Goal: Transaction & Acquisition: Purchase product/service

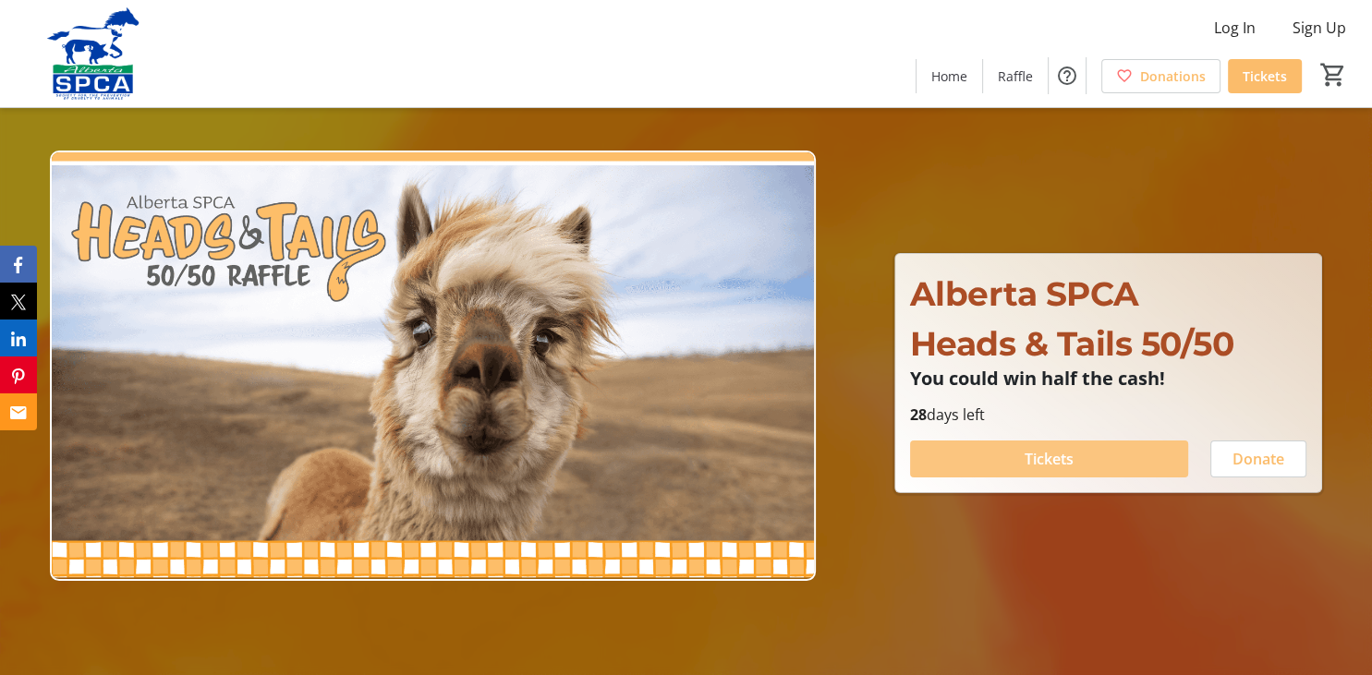
click at [1044, 463] on span "Tickets" at bounding box center [1049, 459] width 49 height 22
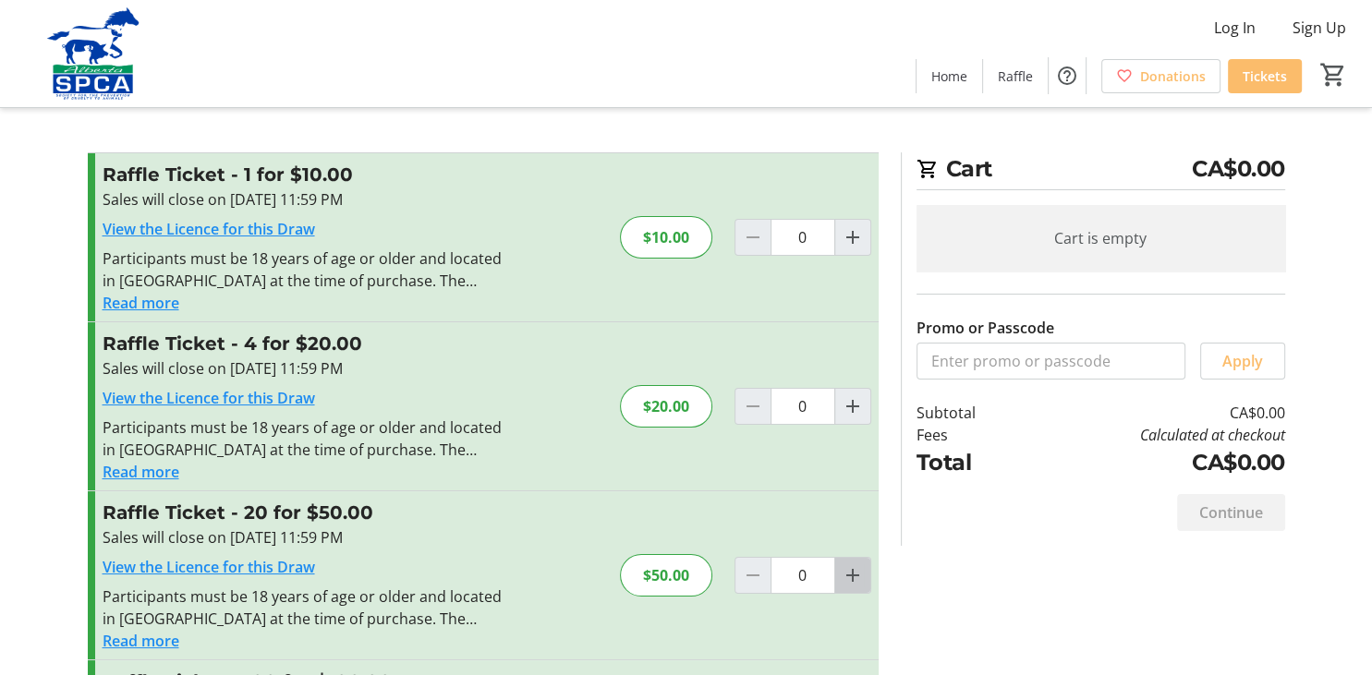
click at [852, 579] on mat-icon "Increment by one" at bounding box center [853, 576] width 22 height 22
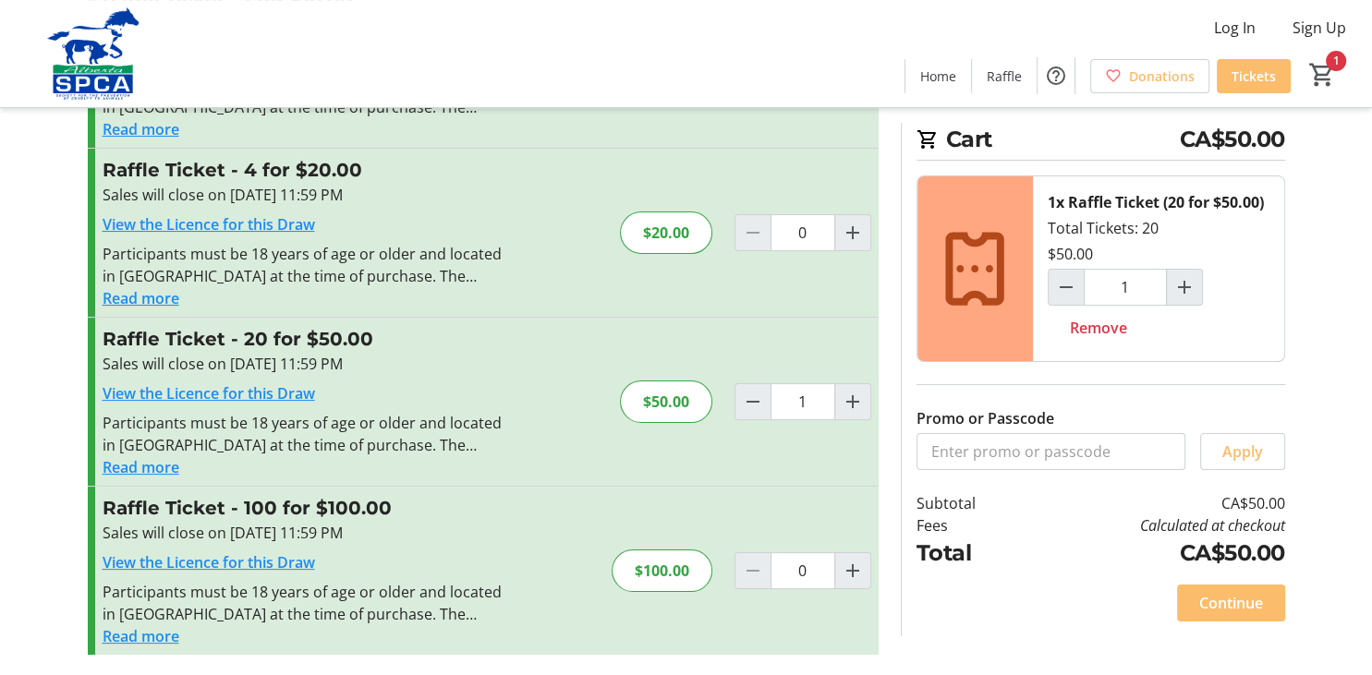
scroll to position [174, 0]
click at [747, 398] on mat-icon "Decrement by one" at bounding box center [753, 402] width 22 height 22
type input "0"
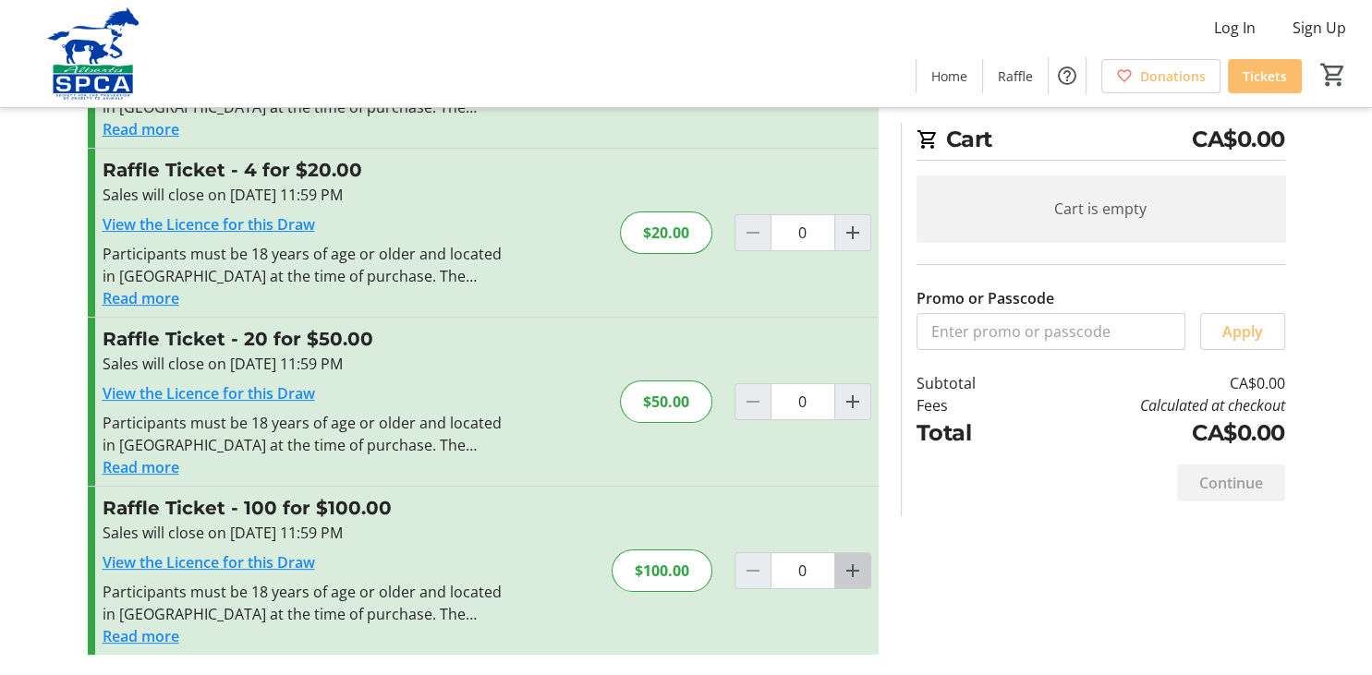
click at [847, 564] on mat-icon "Increment by one" at bounding box center [853, 571] width 22 height 22
type input "1"
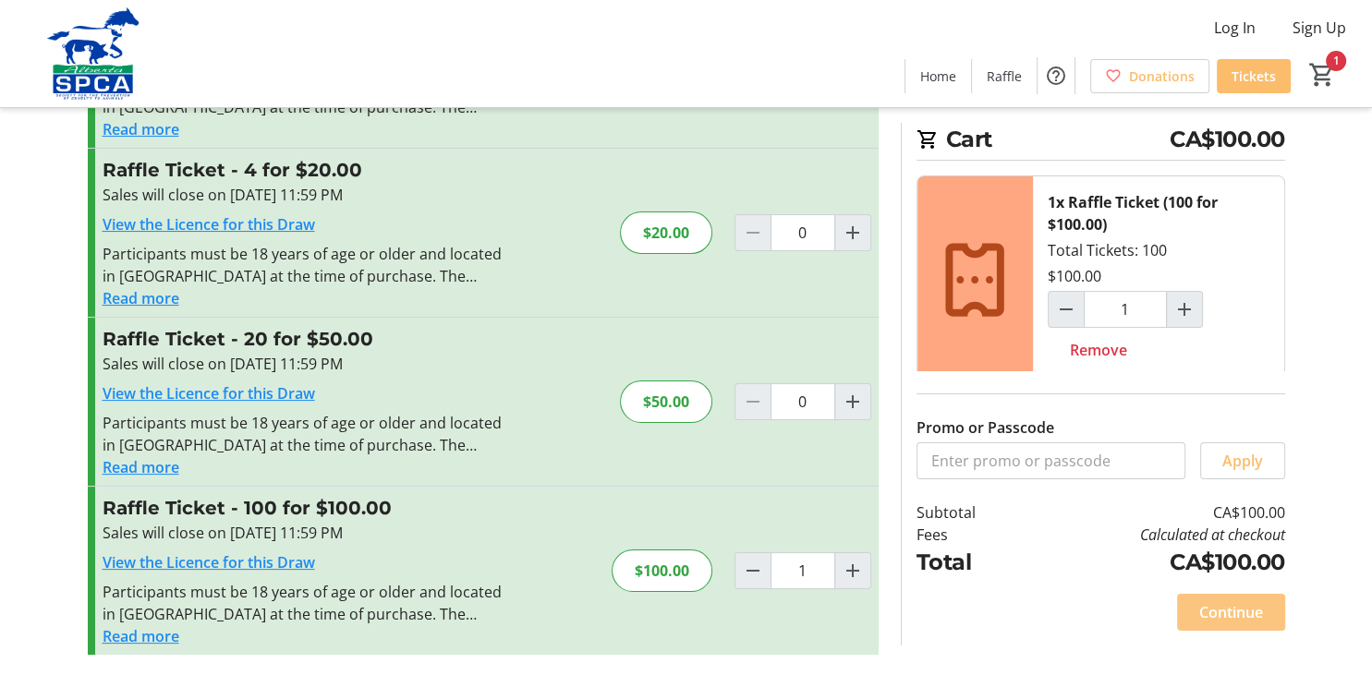
click at [1243, 635] on span at bounding box center [1231, 612] width 108 height 44
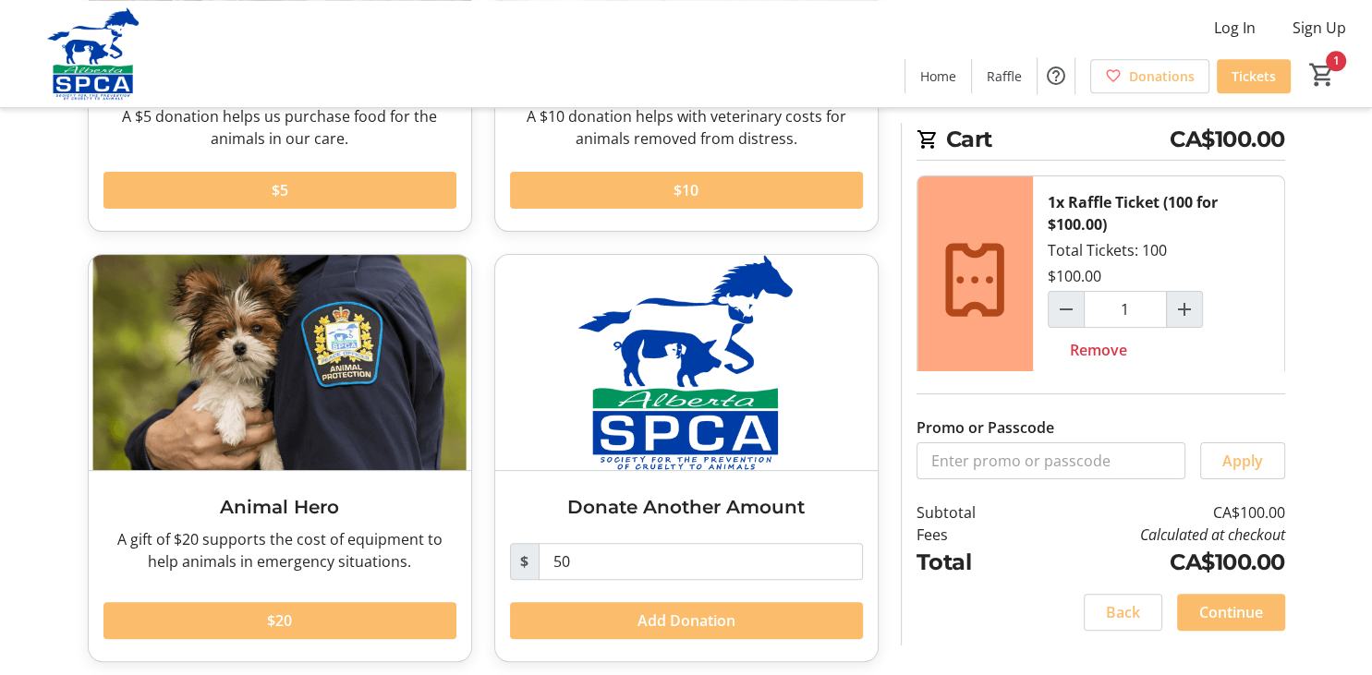
scroll to position [384, 0]
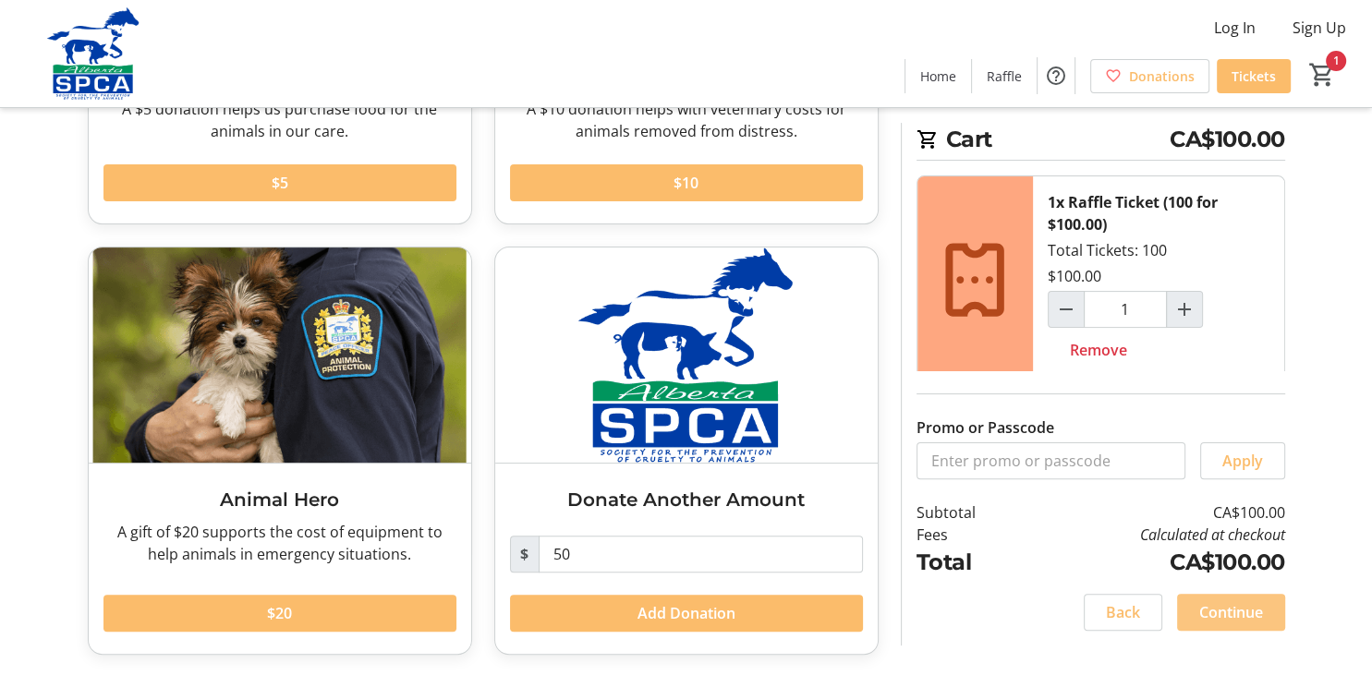
click at [1215, 621] on span "Continue" at bounding box center [1231, 612] width 64 height 22
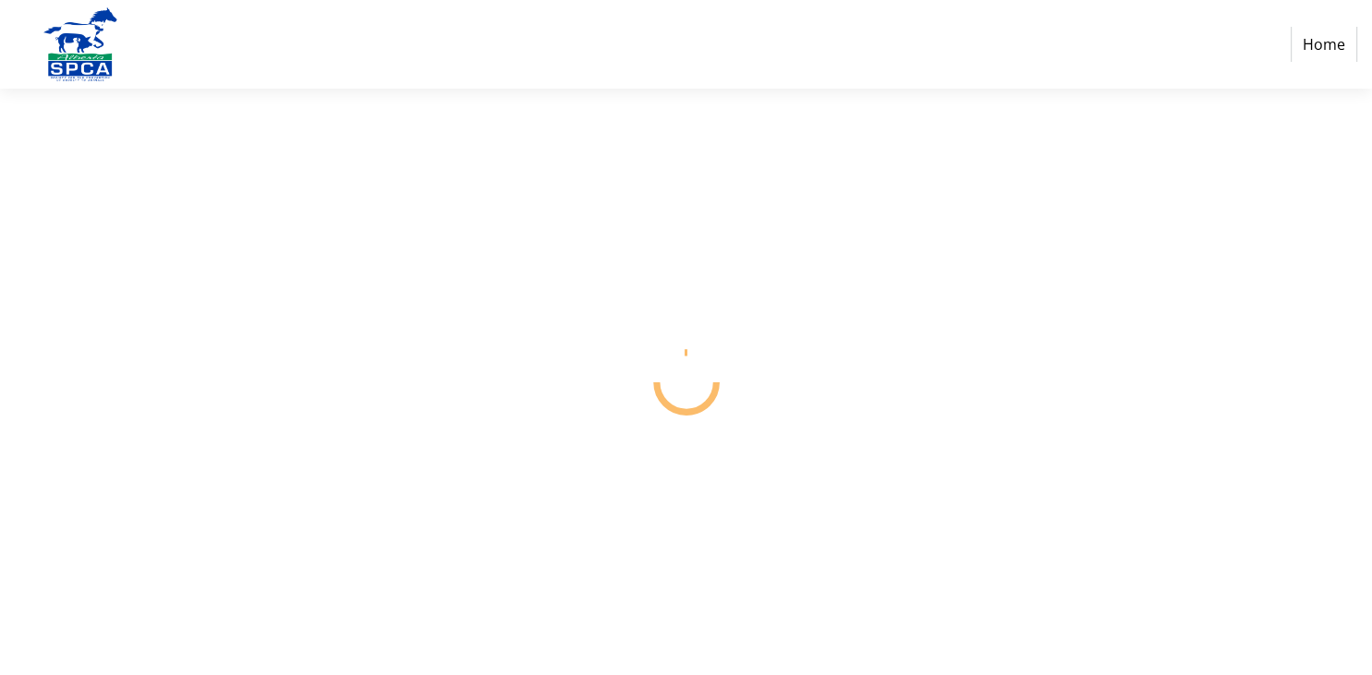
select select "CA"
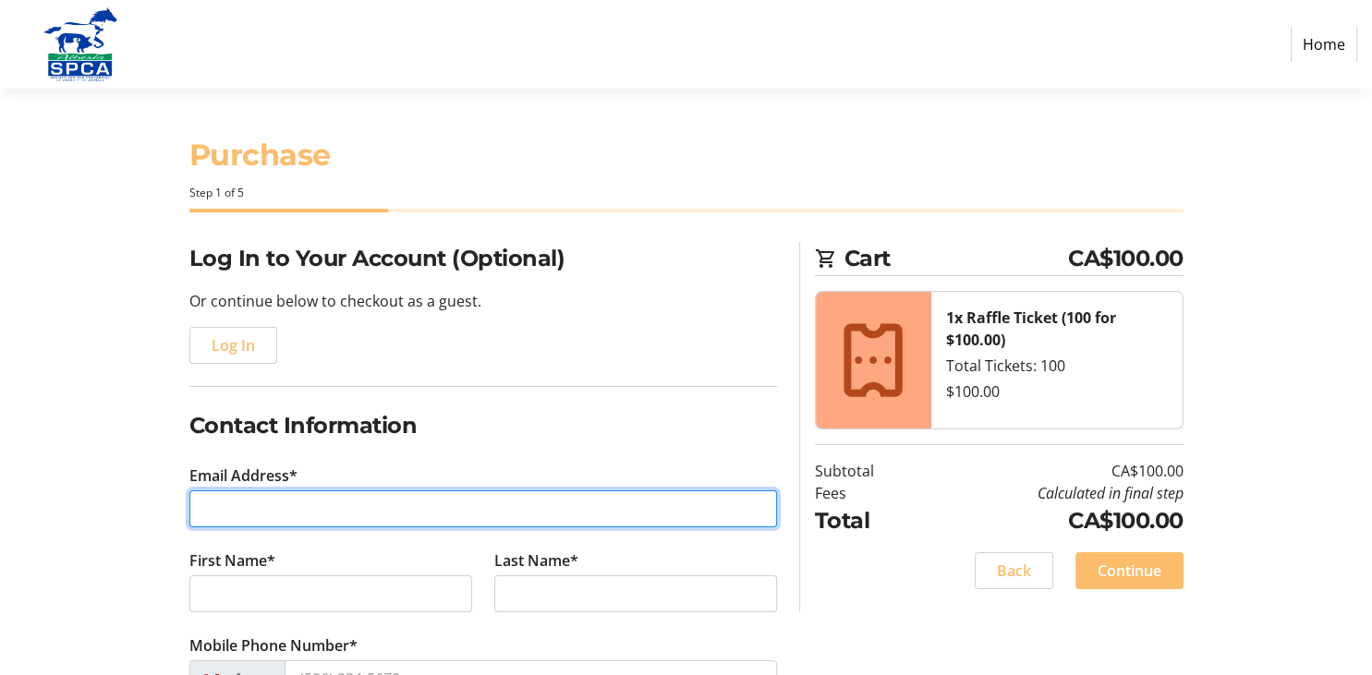
click at [218, 514] on input "Email Address*" at bounding box center [483, 509] width 588 height 37
type input "[PERSON_NAME][EMAIL_ADDRESS][PERSON_NAME][DOMAIN_NAME]"
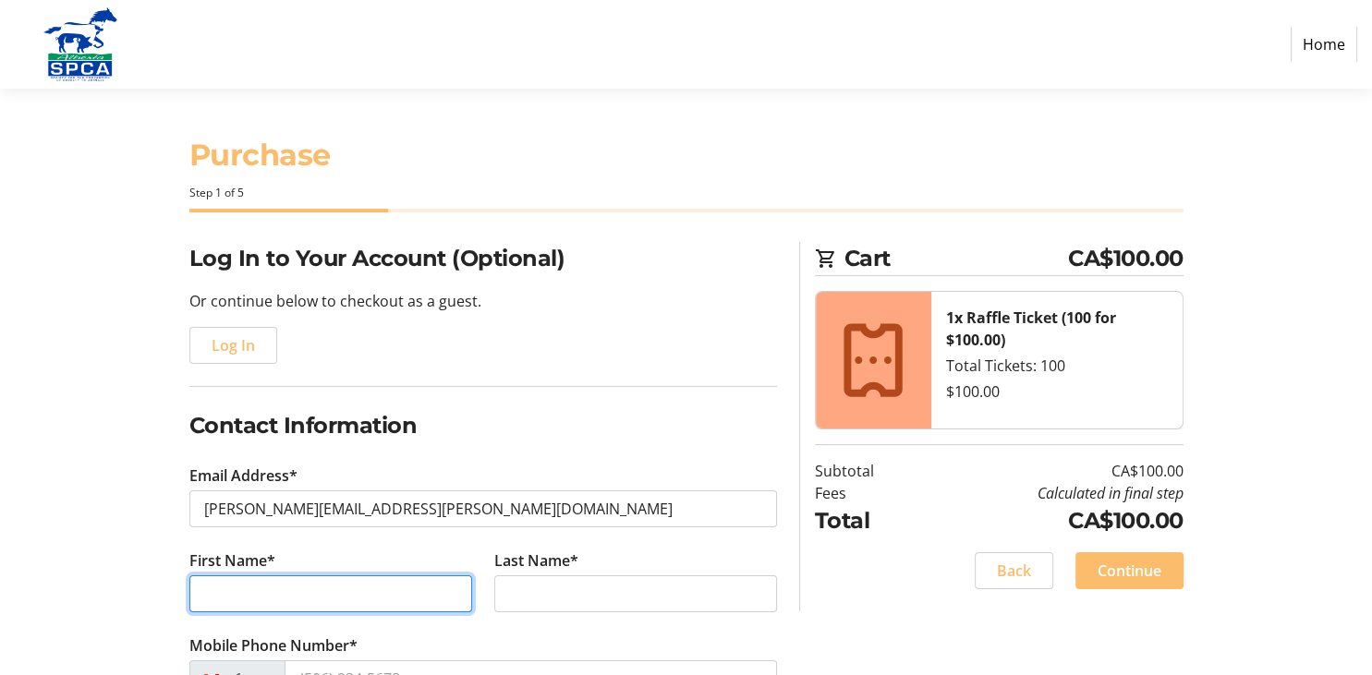
click at [227, 597] on input "First Name*" at bounding box center [330, 594] width 283 height 37
type input "[PERSON_NAME]"
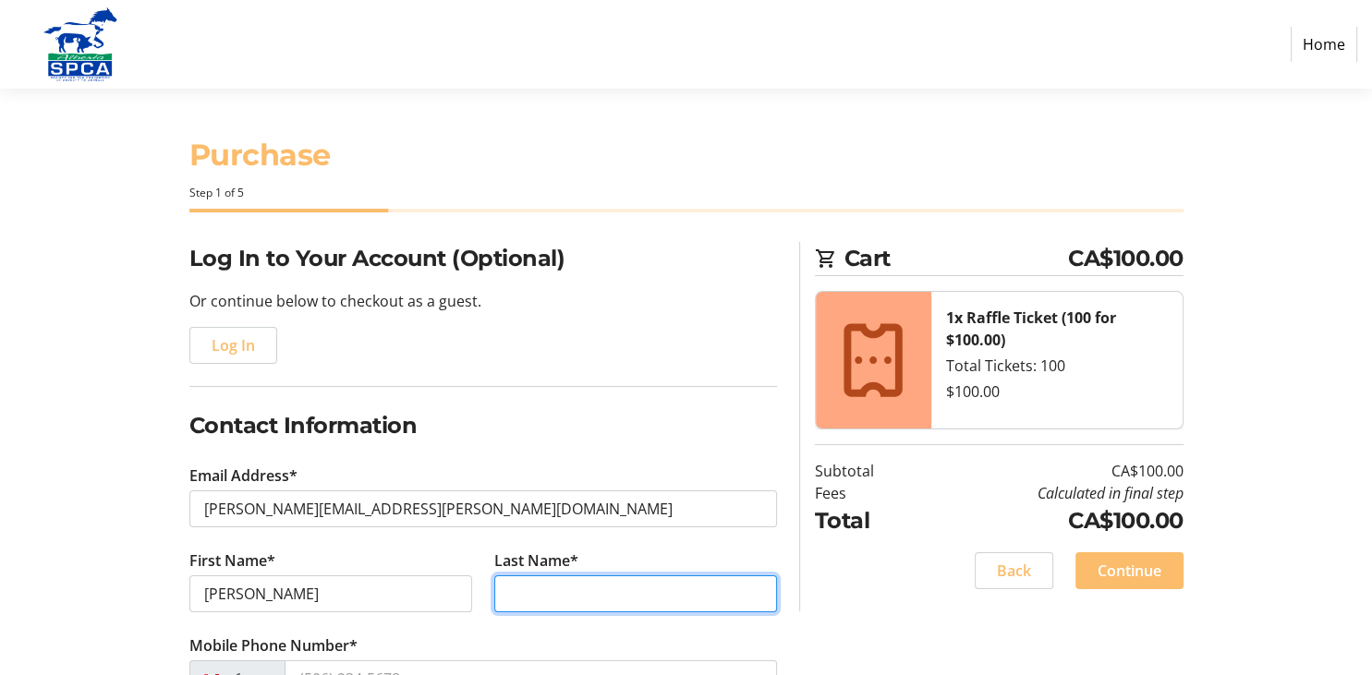
type input "[PERSON_NAME]"
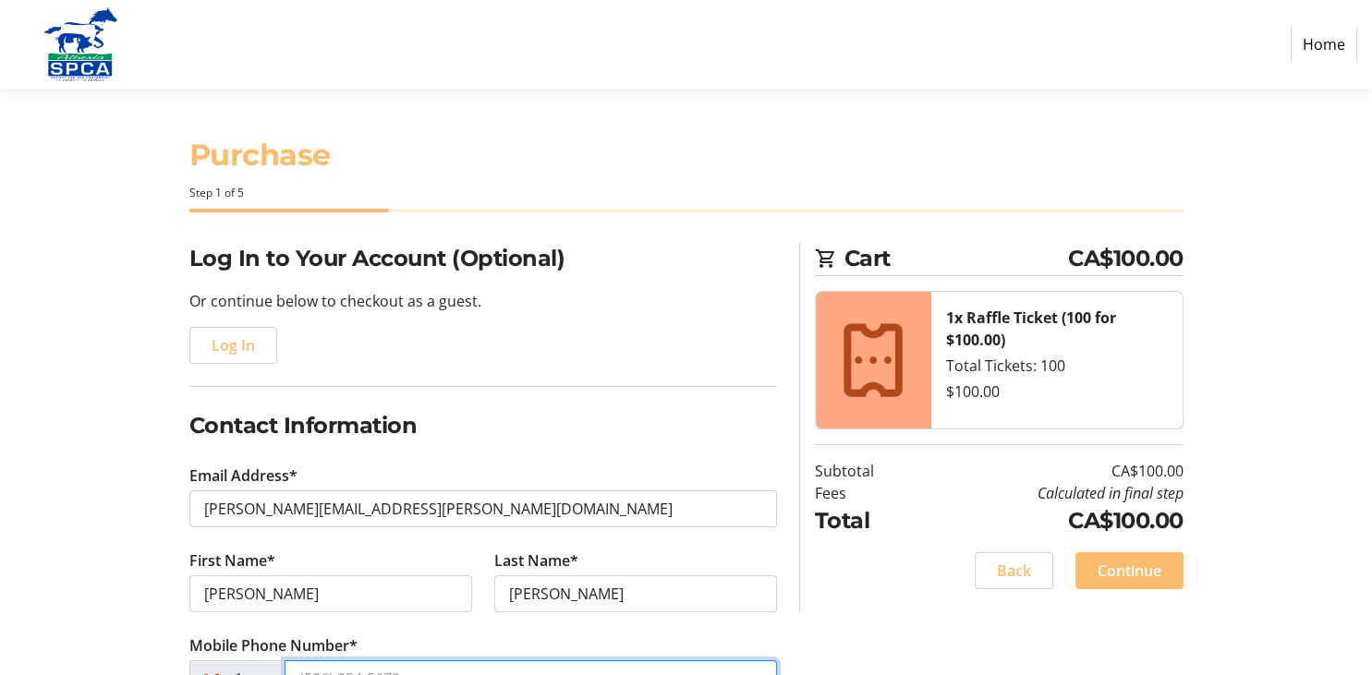
type input "[PHONE_NUMBER]"
type input "[STREET_ADDRESS][PERSON_NAME]"
type input "Okotoks"
select select "AB"
type input "T1S 2N6"
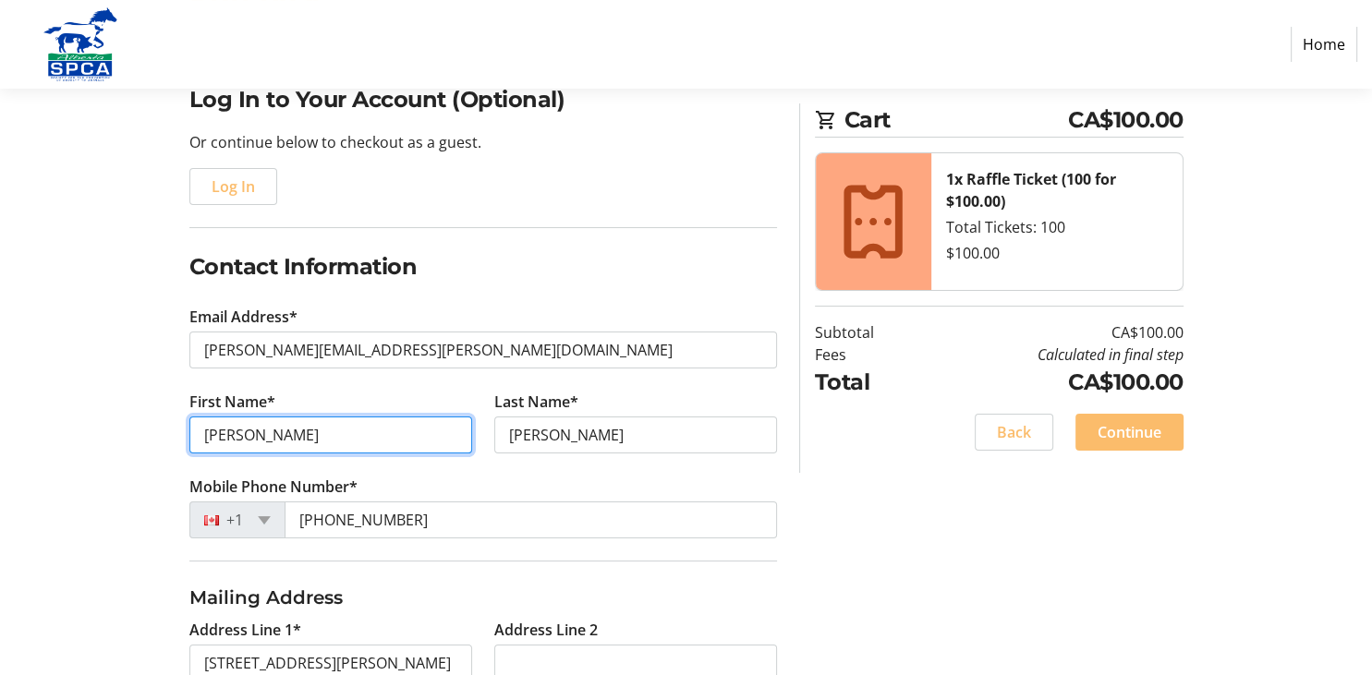
scroll to position [195, 0]
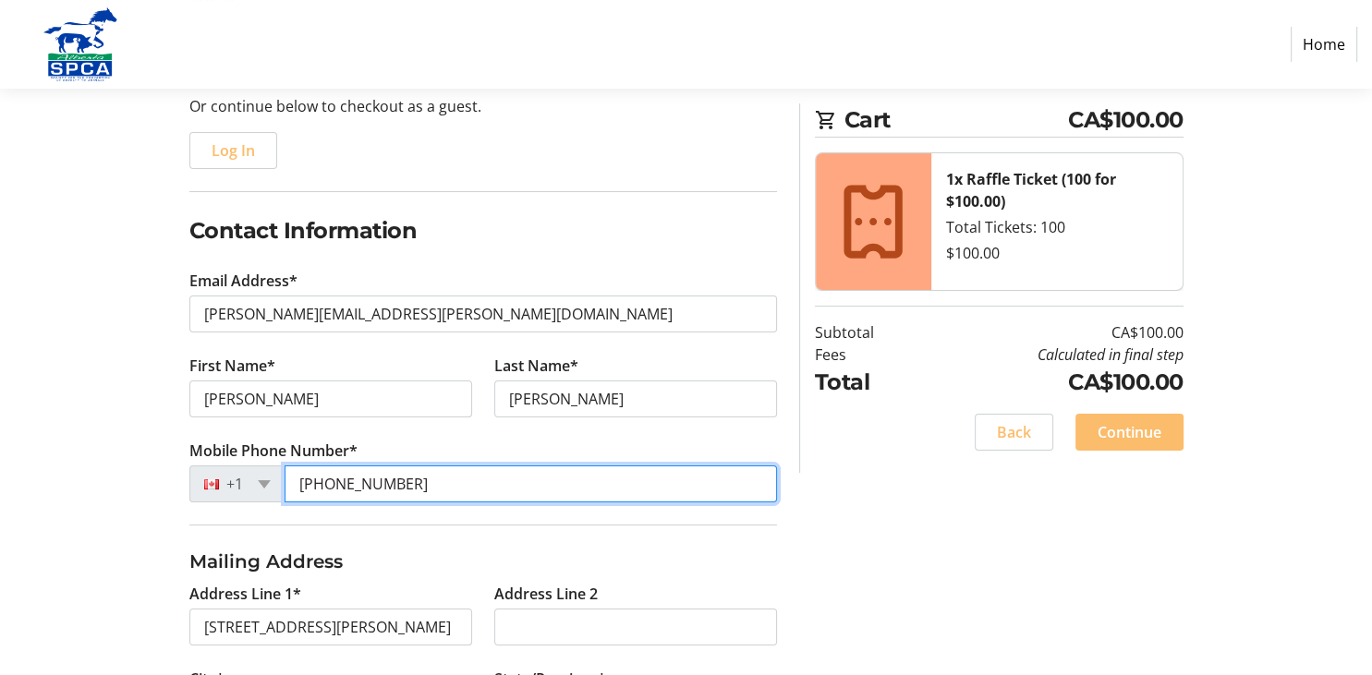
click at [405, 484] on input "[PHONE_NUMBER]" at bounding box center [531, 484] width 492 height 37
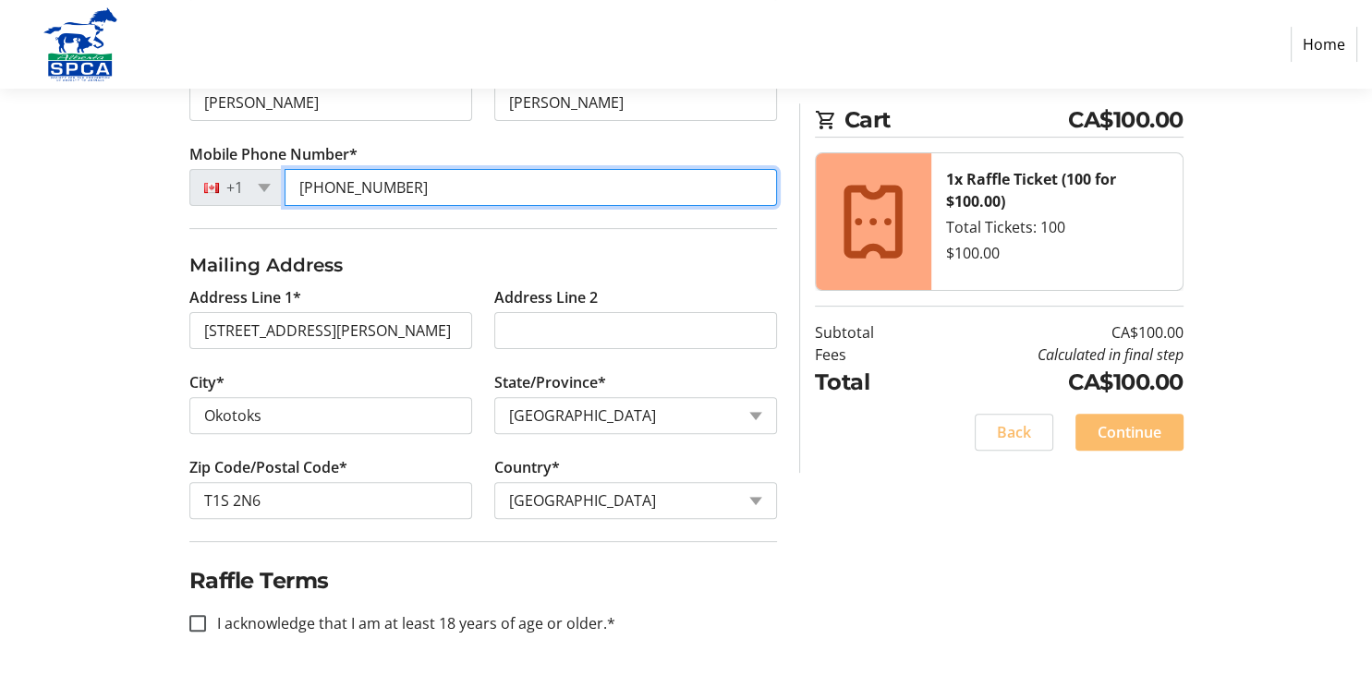
scroll to position [492, 0]
type input "[PHONE_NUMBER]"
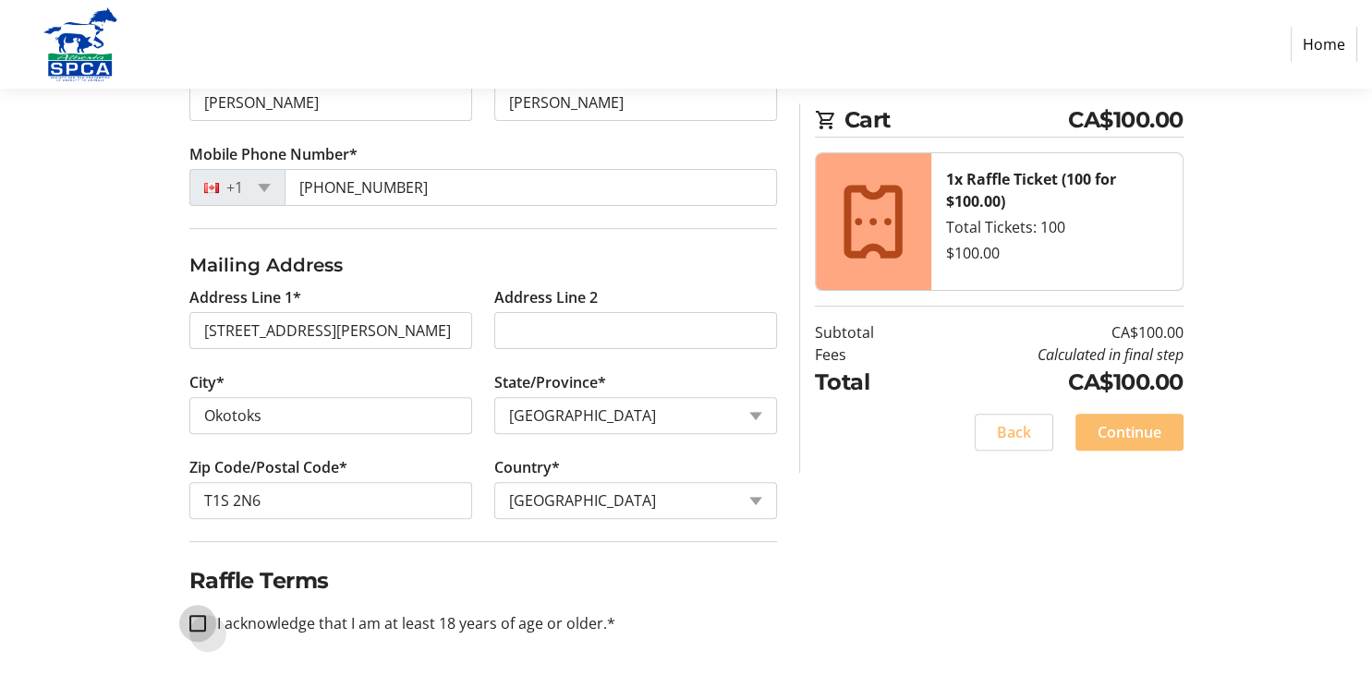
click at [197, 615] on input "I acknowledge that I am at least 18 years of age or older.*" at bounding box center [197, 623] width 17 height 17
checkbox input "true"
click at [1159, 438] on span "Continue" at bounding box center [1130, 432] width 64 height 22
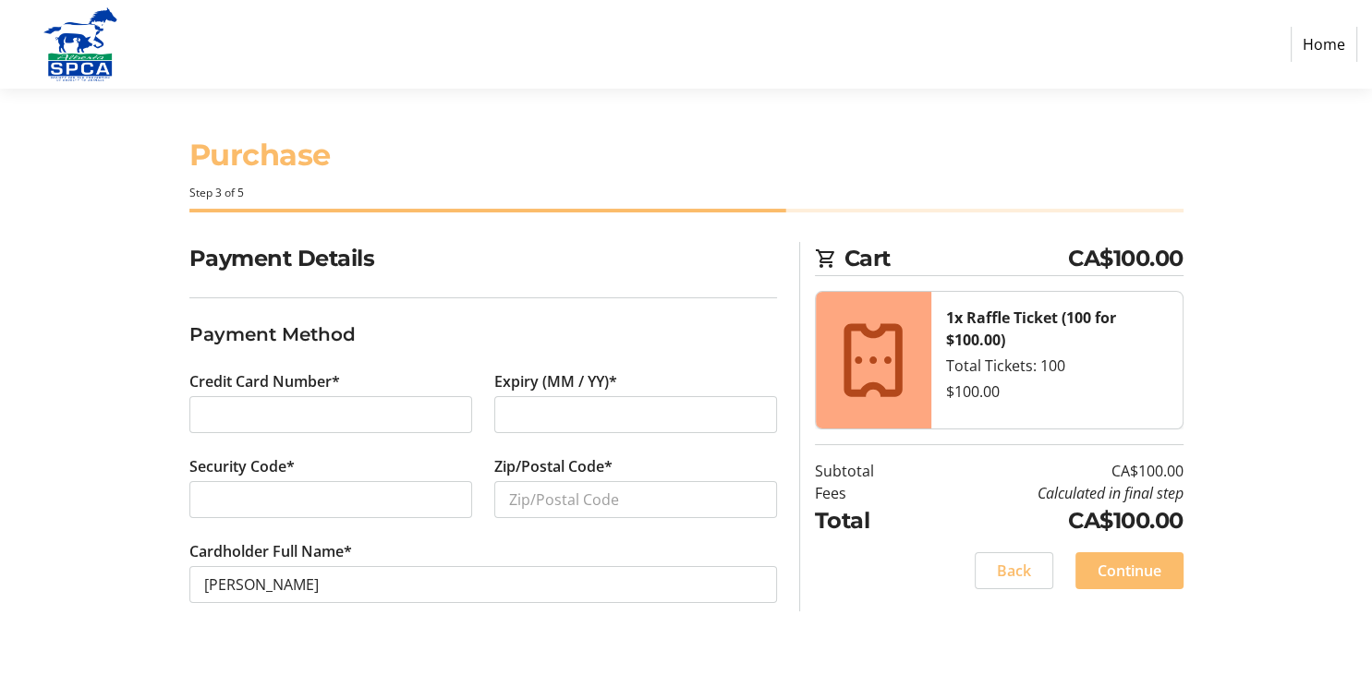
click at [201, 419] on div at bounding box center [330, 414] width 283 height 37
click at [516, 490] on input "Zip/Postal Code*" at bounding box center [635, 499] width 283 height 37
type input "T1S2N6"
click at [1131, 564] on span "Continue" at bounding box center [1130, 571] width 64 height 22
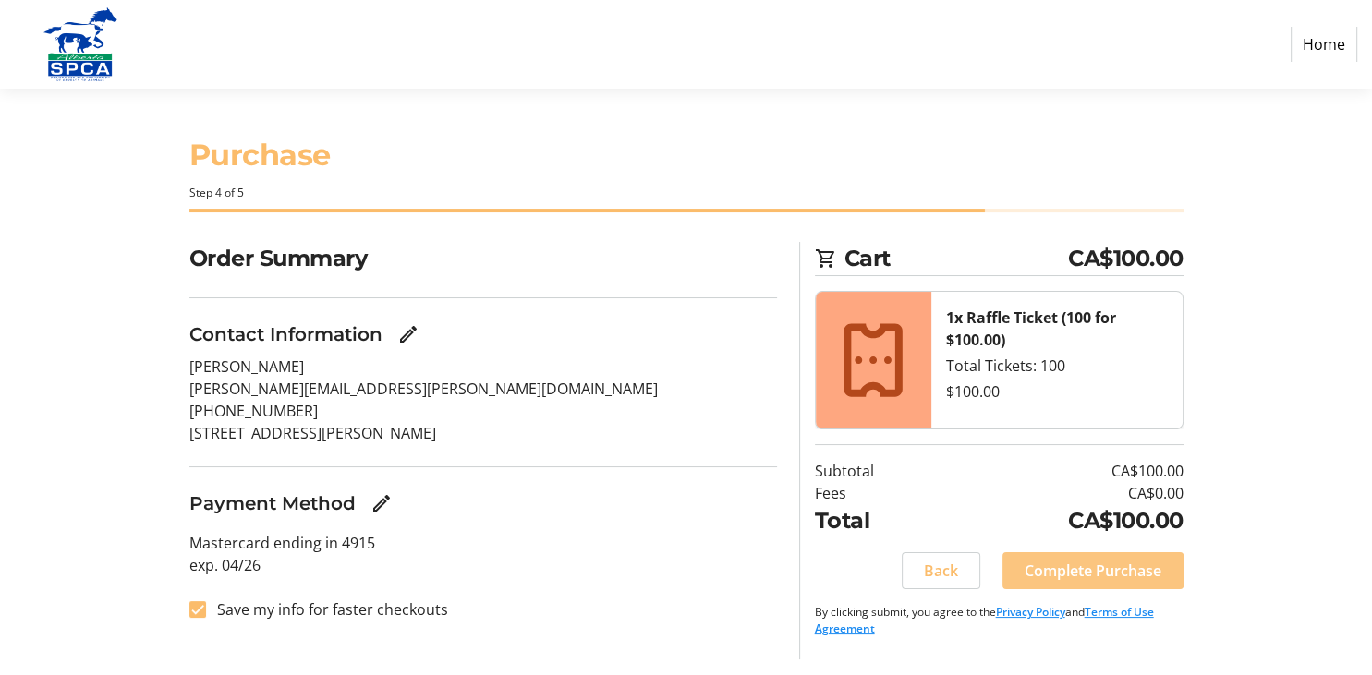
click at [1155, 562] on span "Complete Purchase" at bounding box center [1093, 571] width 137 height 22
